Goal: Information Seeking & Learning: Find specific fact

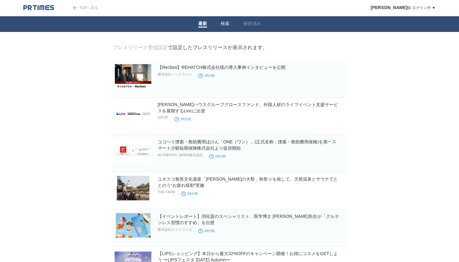
click at [224, 25] on link "検索" at bounding box center [225, 24] width 9 height 7
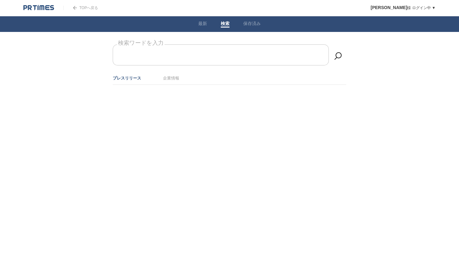
click at [204, 59] on input "検索ワードを入力" at bounding box center [221, 54] width 216 height 21
type input "提携"
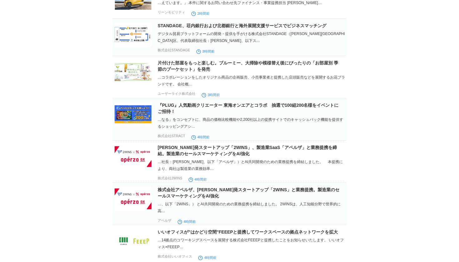
scroll to position [305, 0]
